Goal: Task Accomplishment & Management: Use online tool/utility

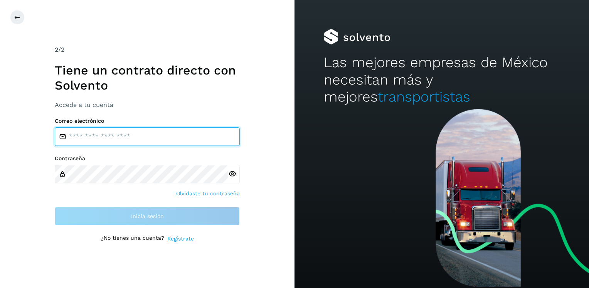
click at [121, 138] on input "email" at bounding box center [147, 136] width 185 height 18
type input "**********"
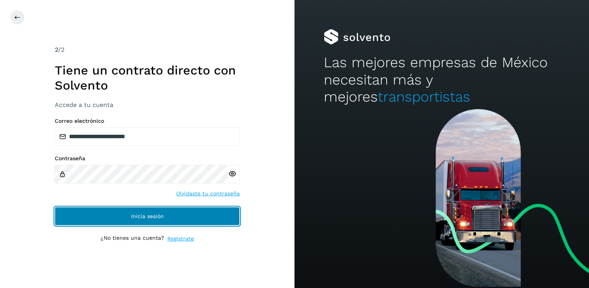
click at [146, 215] on span "Inicia sesión" at bounding box center [147, 215] width 33 height 5
click at [130, 213] on button "Inicia sesión" at bounding box center [147, 216] width 185 height 18
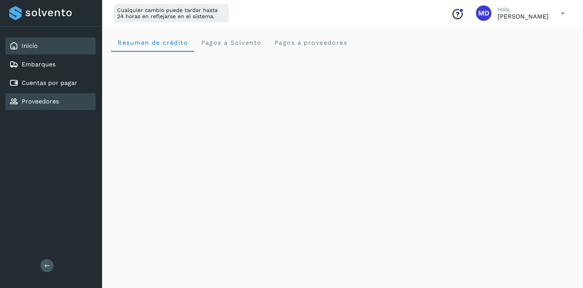
click at [49, 98] on link "Proveedores" at bounding box center [40, 101] width 37 height 7
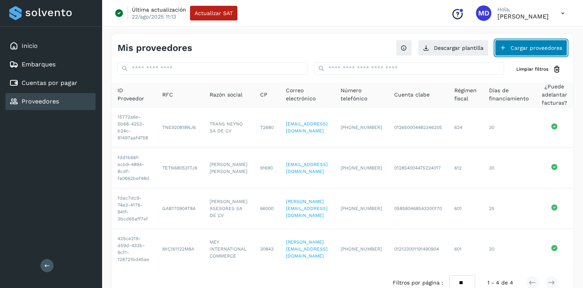
click at [536, 45] on button "Cargar proveedores" at bounding box center [531, 48] width 72 height 16
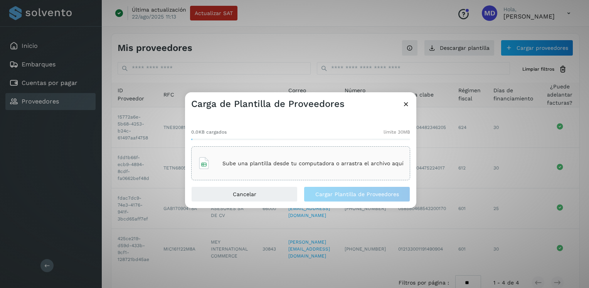
click at [285, 165] on p "Sube una plantilla desde tu computadora o arrastra el archivo aquí" at bounding box center [312, 163] width 181 height 7
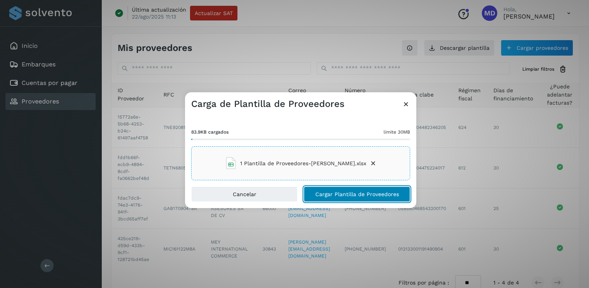
click at [333, 194] on span "Cargar Plantilla de Proveedores" at bounding box center [357, 193] width 84 height 5
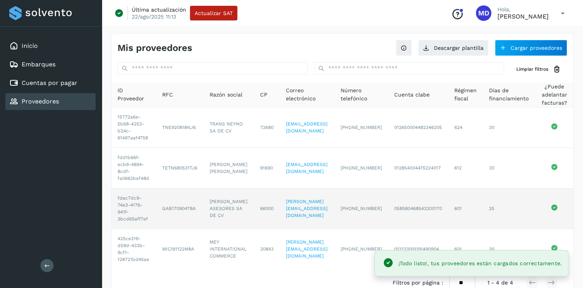
scroll to position [30, 0]
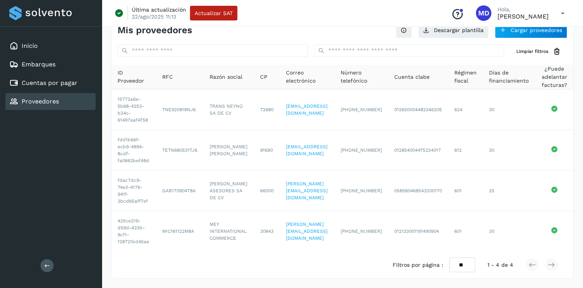
click at [46, 101] on link "Proveedores" at bounding box center [40, 101] width 37 height 7
click at [46, 86] on link "Cuentas por pagar" at bounding box center [50, 82] width 56 height 7
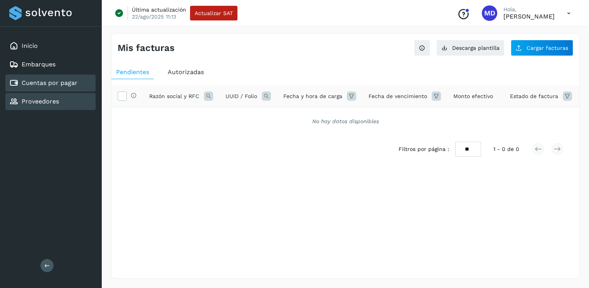
click at [41, 101] on link "Proveedores" at bounding box center [40, 101] width 37 height 7
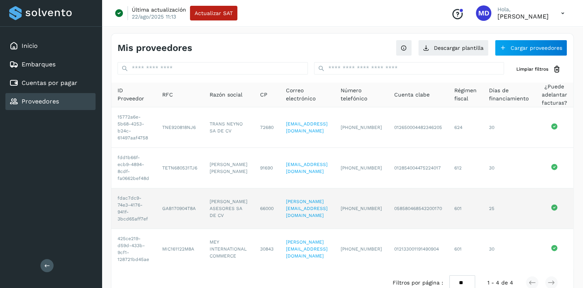
scroll to position [30, 0]
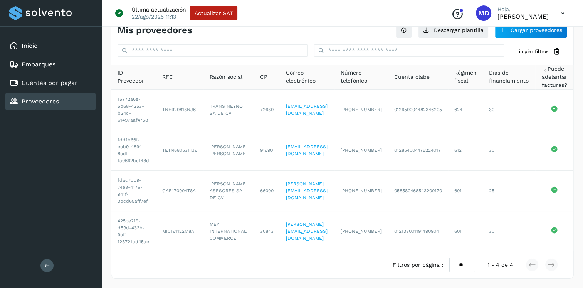
click at [39, 101] on link "Proveedores" at bounding box center [40, 101] width 37 height 7
click at [47, 99] on link "Proveedores" at bounding box center [40, 101] width 37 height 7
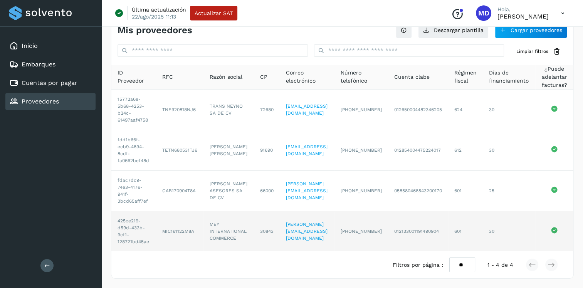
scroll to position [0, 0]
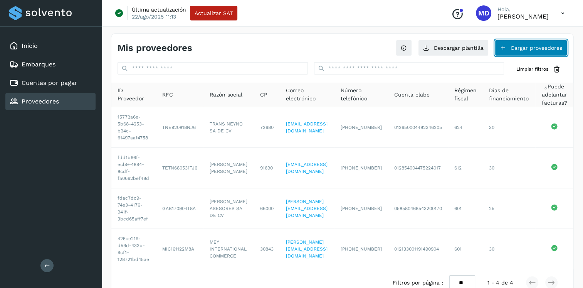
click at [523, 45] on button "Cargar proveedores" at bounding box center [531, 48] width 72 height 16
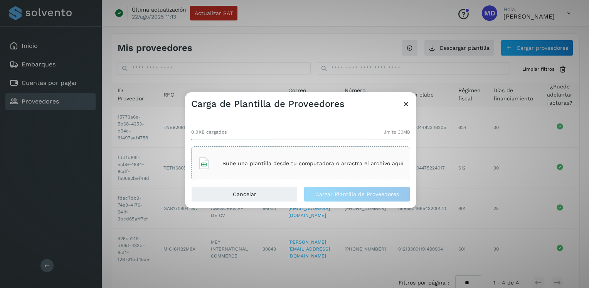
click at [281, 164] on p "Sube una plantilla desde tu computadora o arrastra el archivo aquí" at bounding box center [312, 163] width 181 height 7
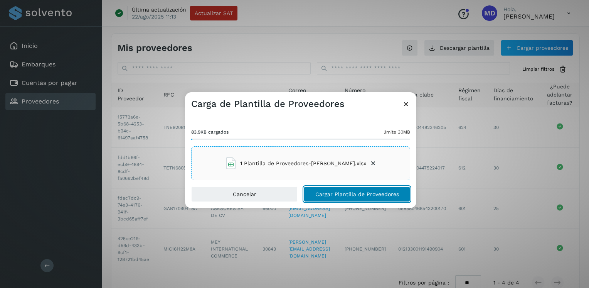
click at [343, 193] on span "Cargar Plantilla de Proveedores" at bounding box center [357, 193] width 84 height 5
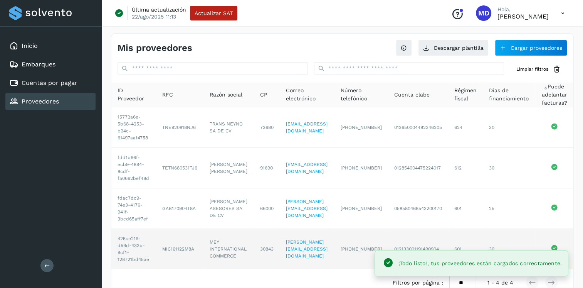
scroll to position [30, 0]
